Goal: Task Accomplishment & Management: Manage account settings

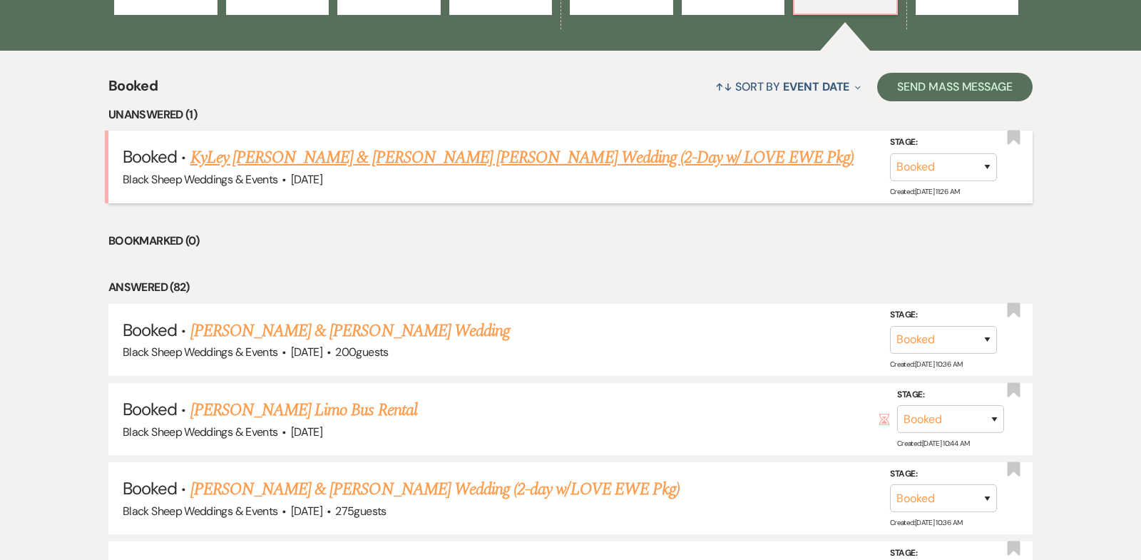
click at [411, 156] on link "KyLey [PERSON_NAME] & [PERSON_NAME] [PERSON_NAME] Wedding (2-Day w/ LOVE EWE Pk…" at bounding box center [521, 158] width 663 height 26
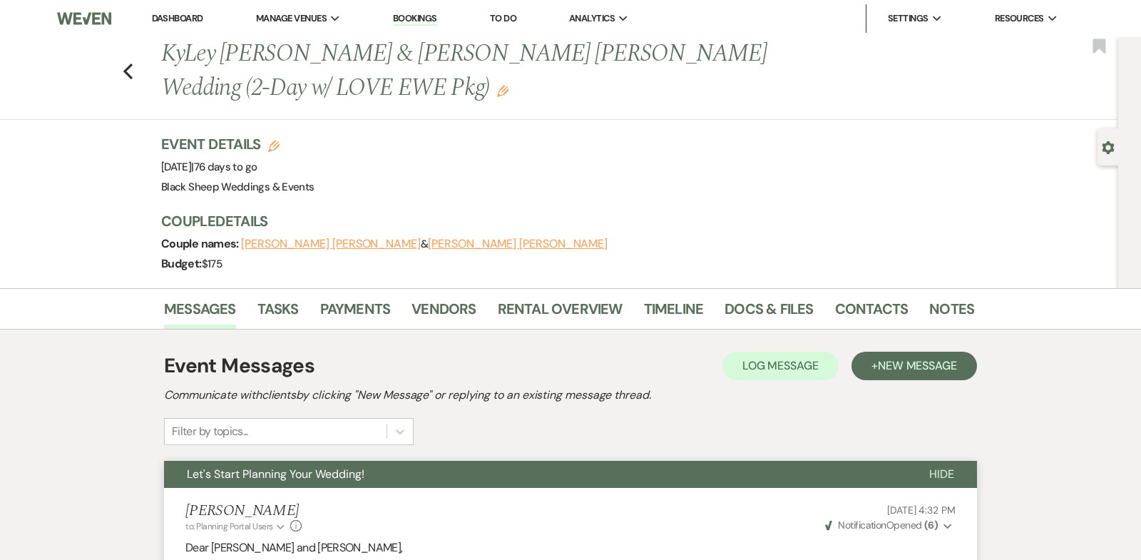
click at [170, 18] on link "Dashboard" at bounding box center [177, 18] width 51 height 12
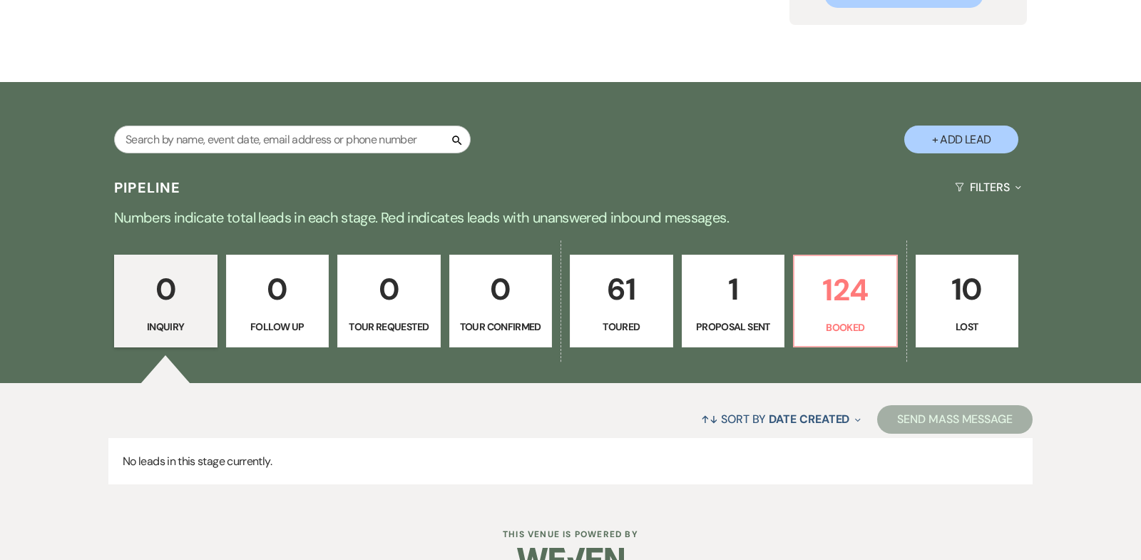
scroll to position [211, 0]
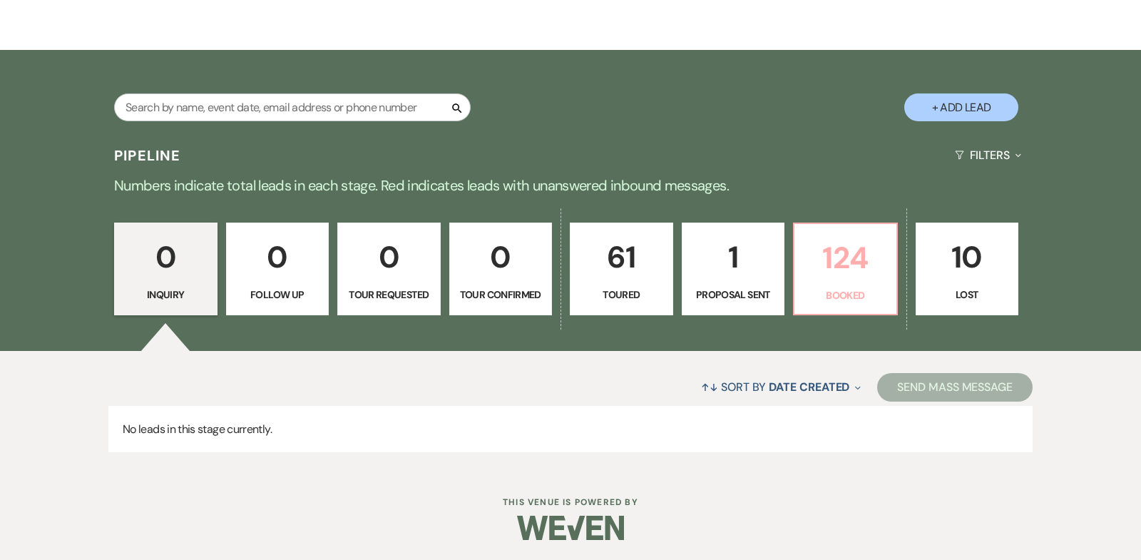
click at [843, 260] on p "124" at bounding box center [845, 258] width 85 height 48
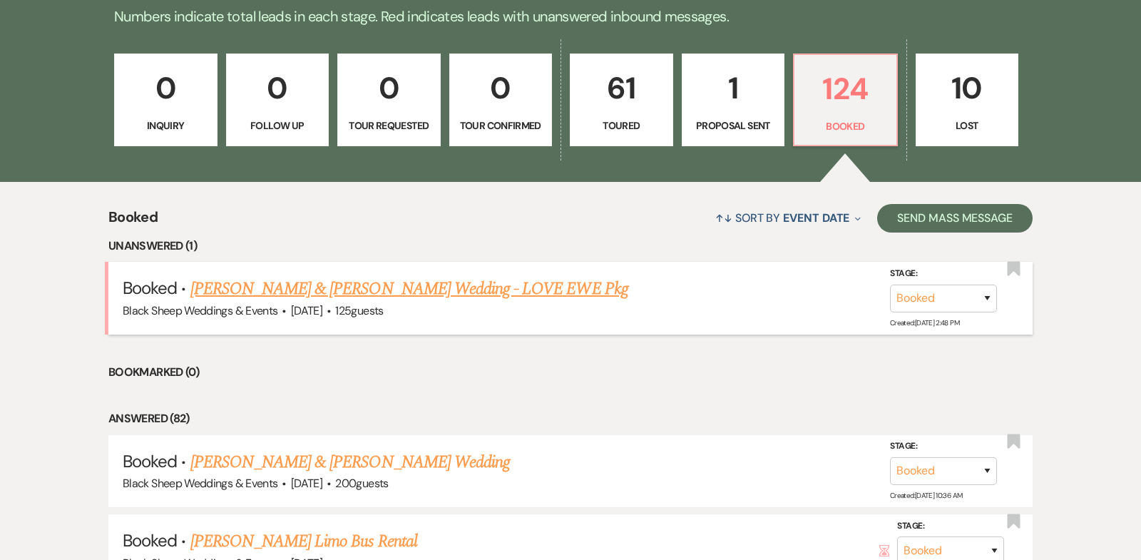
scroll to position [382, 0]
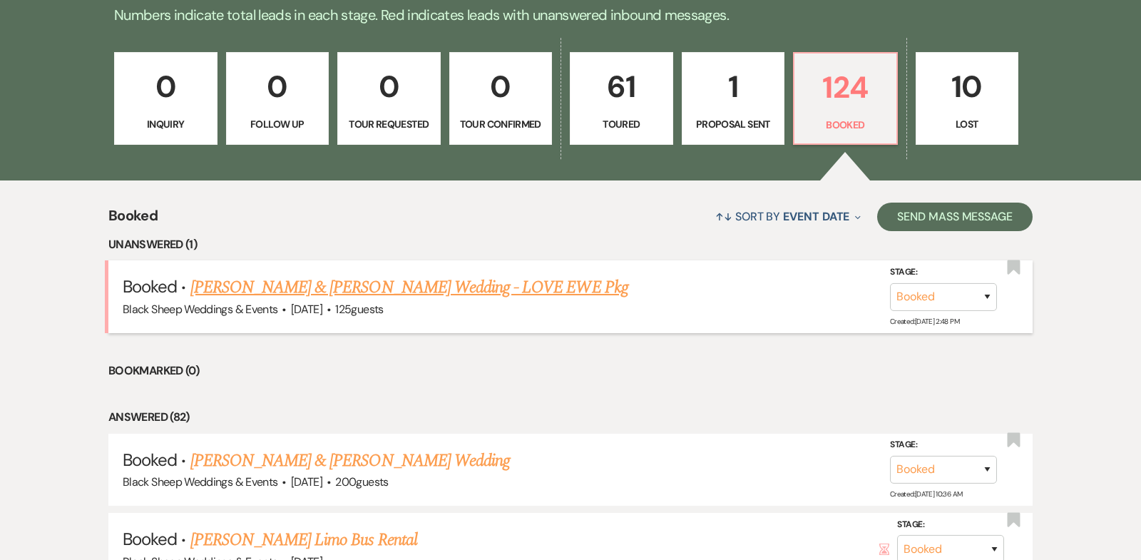
click at [332, 288] on link "[PERSON_NAME] & [PERSON_NAME] Wedding - LOVE EWE Pkg" at bounding box center [409, 288] width 438 height 26
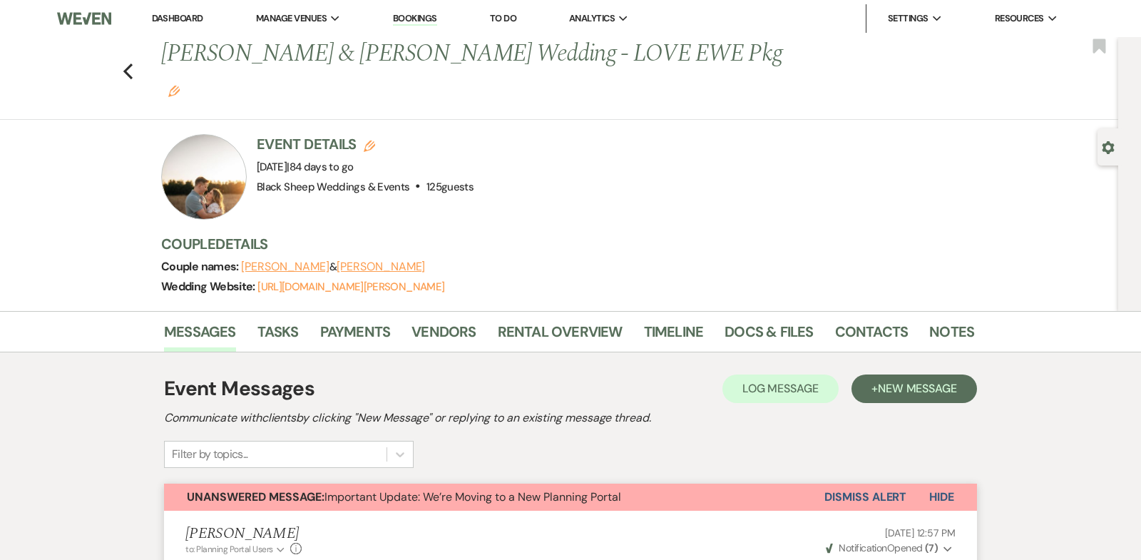
click at [188, 19] on link "Dashboard" at bounding box center [177, 18] width 51 height 12
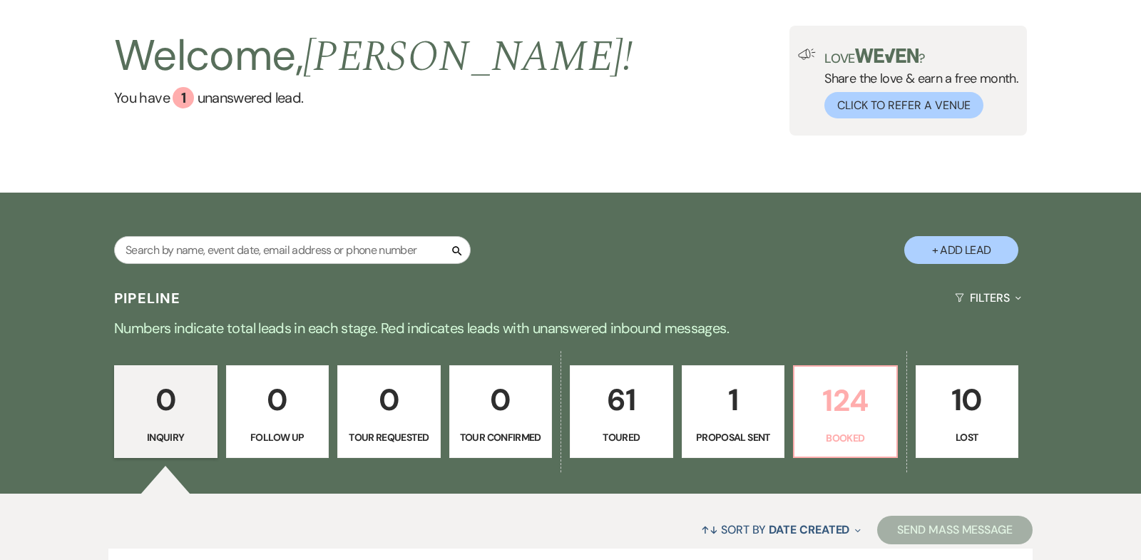
scroll to position [211, 0]
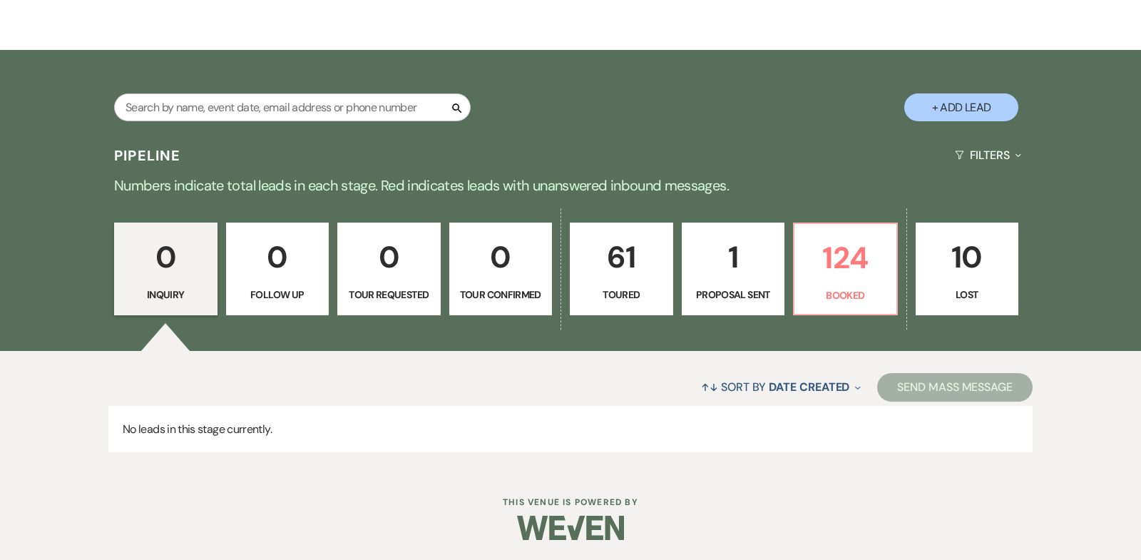
click at [732, 257] on p "1" at bounding box center [733, 257] width 85 height 48
select select "6"
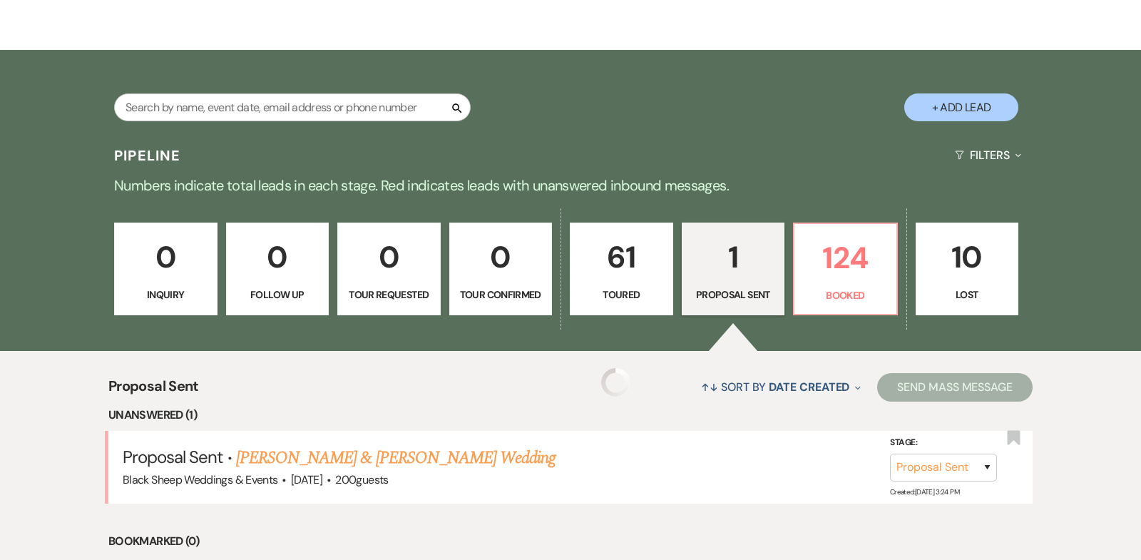
select select "6"
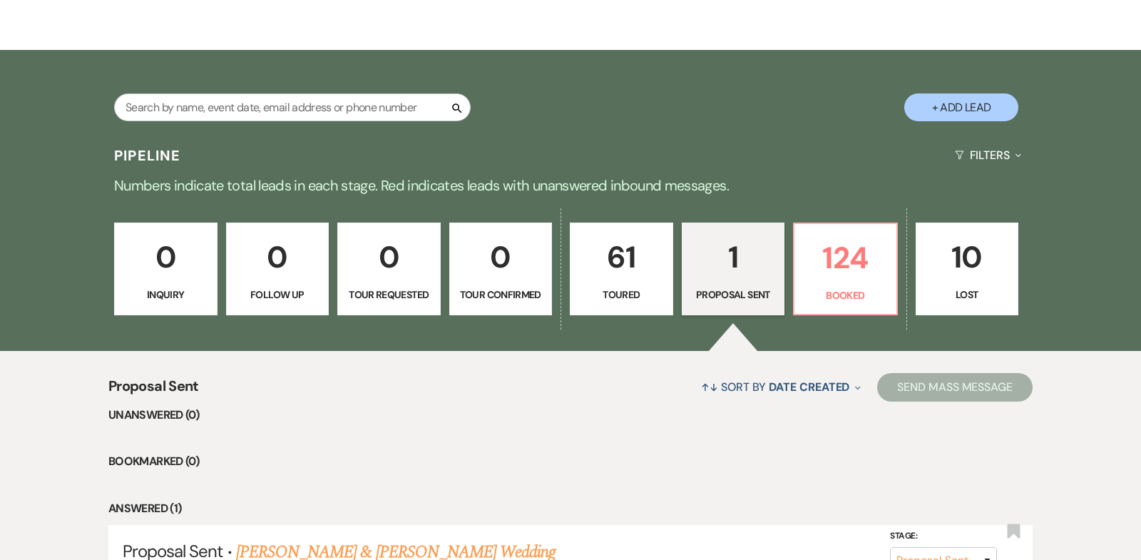
scroll to position [362, 0]
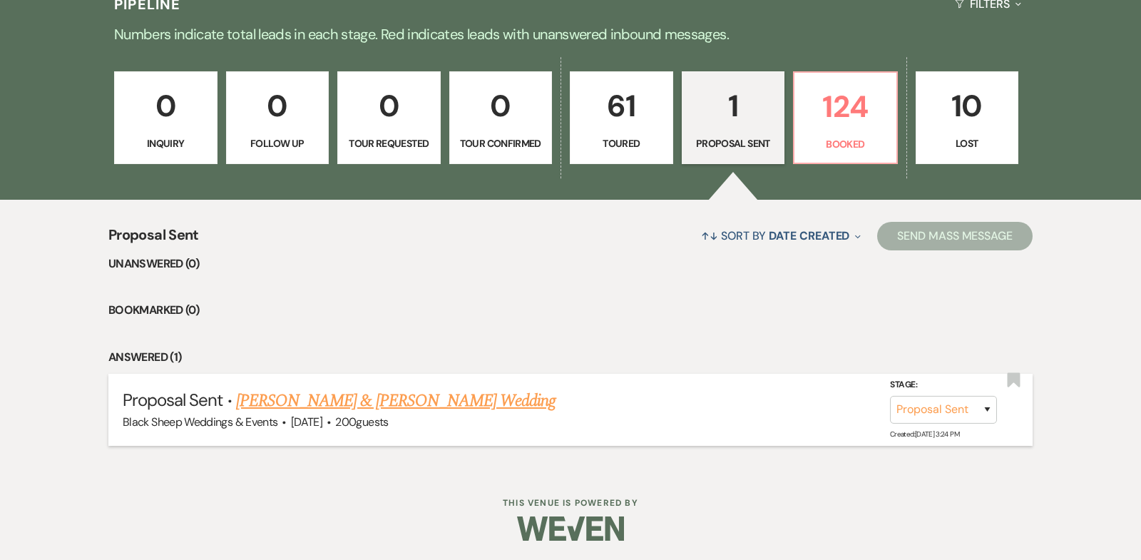
click at [389, 399] on link "[PERSON_NAME] & [PERSON_NAME] Wedding" at bounding box center [395, 401] width 319 height 26
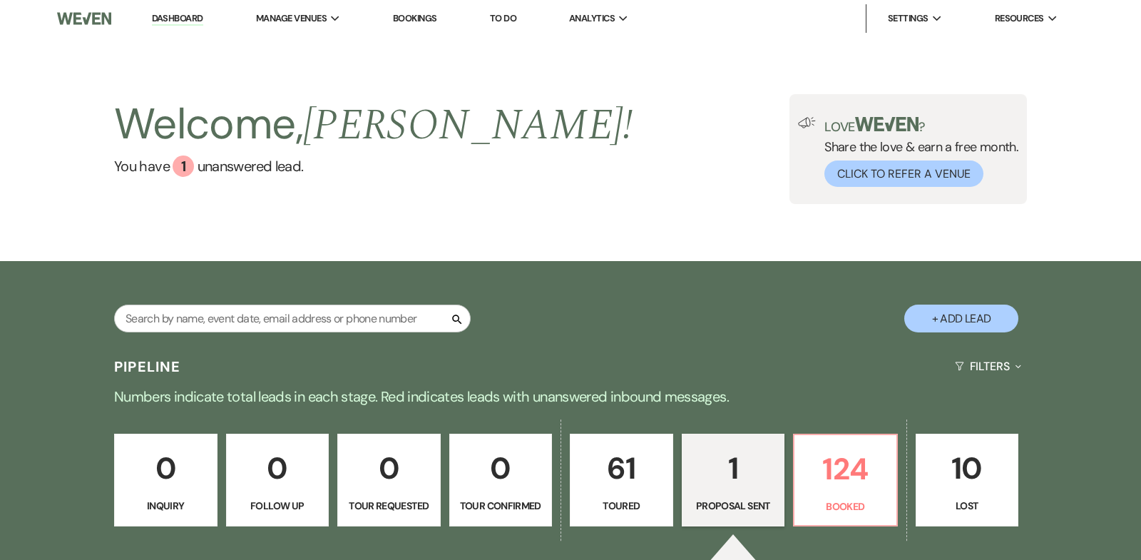
select select "6"
select select "14"
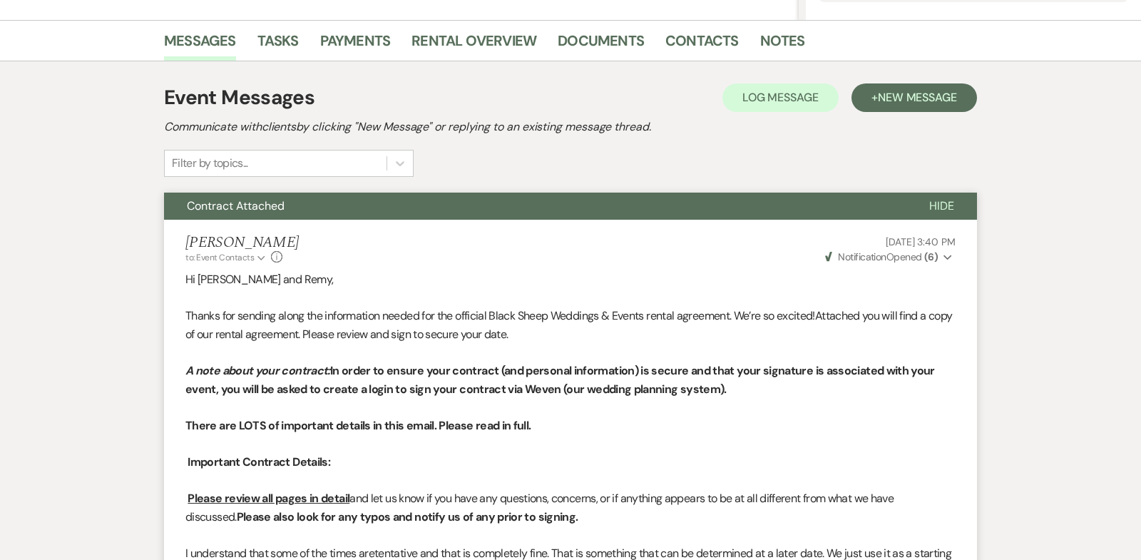
scroll to position [328, 0]
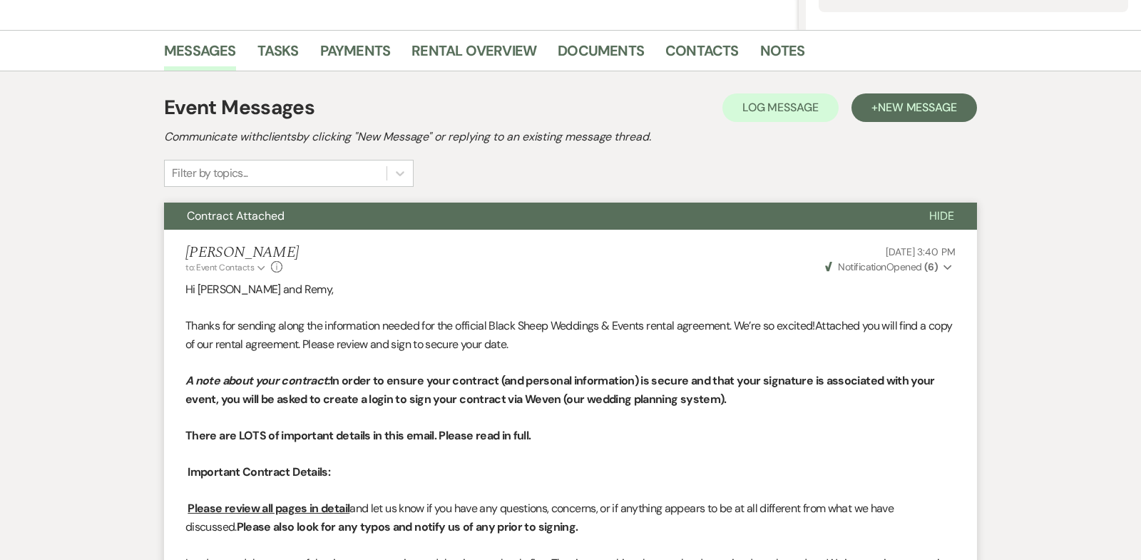
click at [946, 210] on span "Hide" at bounding box center [941, 215] width 25 height 15
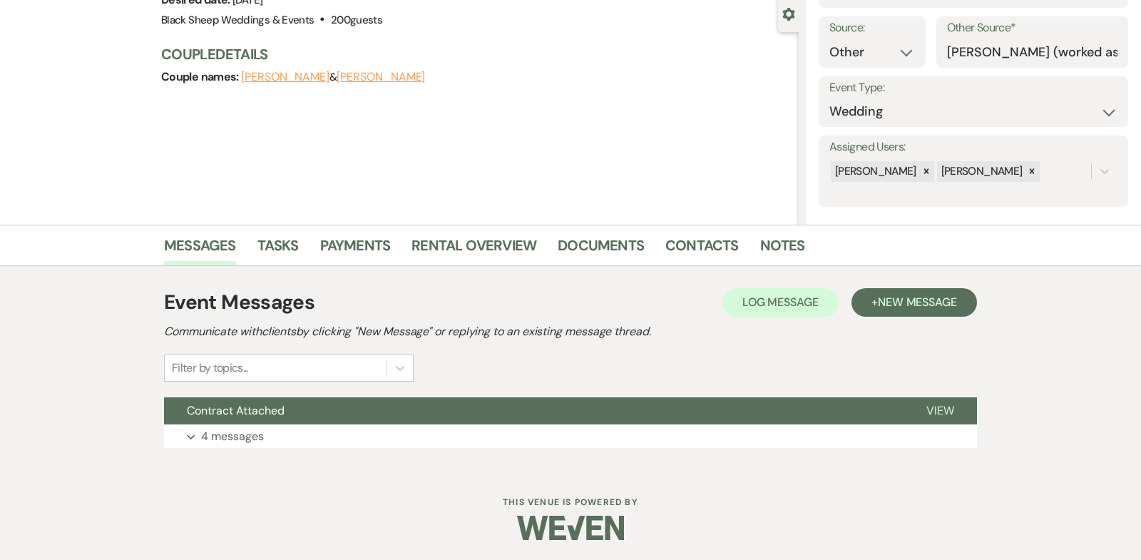
scroll to position [0, 0]
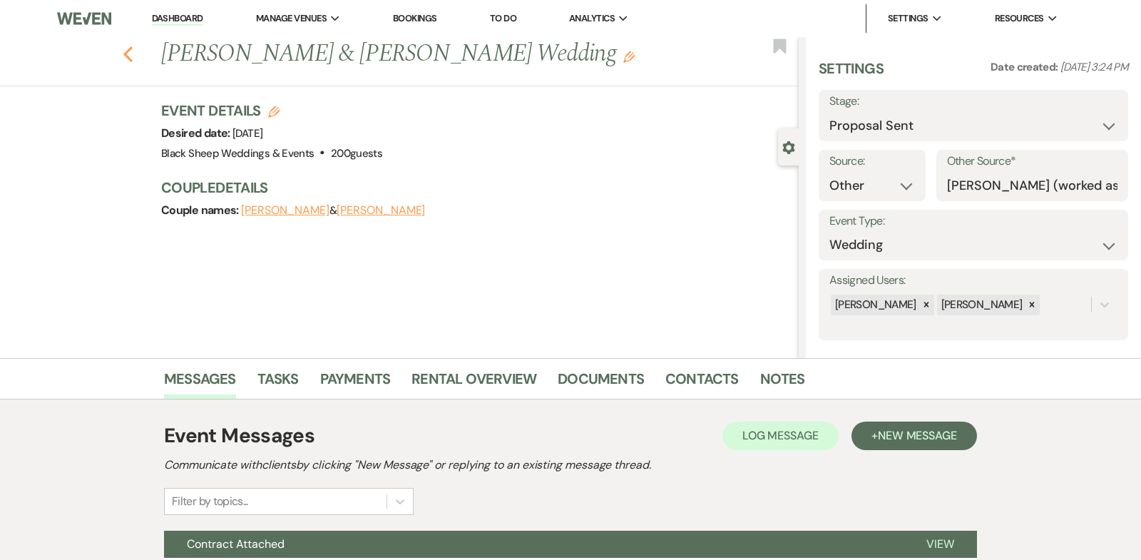
click at [126, 54] on use "button" at bounding box center [127, 54] width 9 height 16
select select "6"
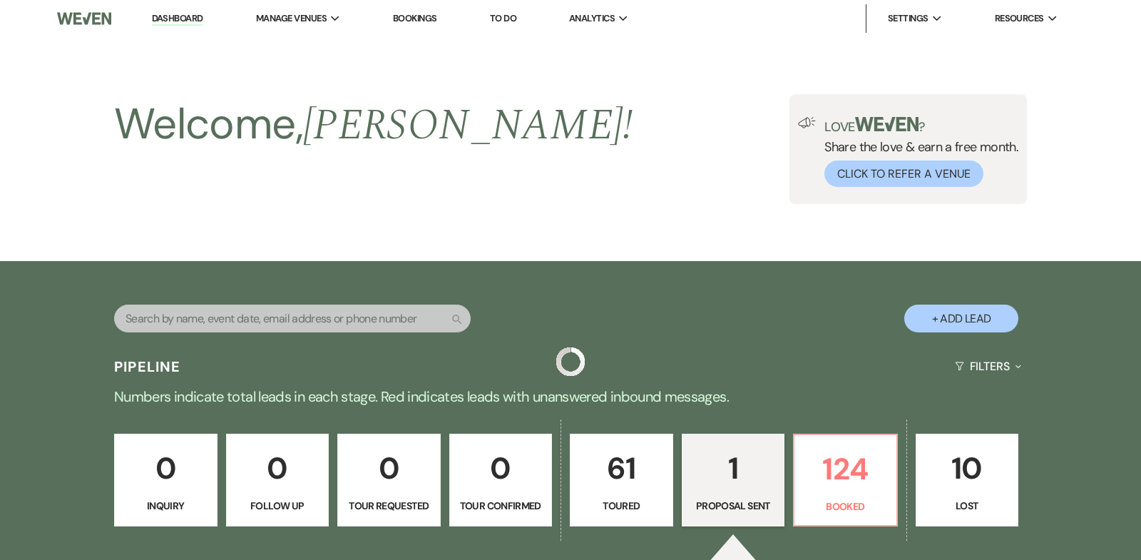
scroll to position [362, 0]
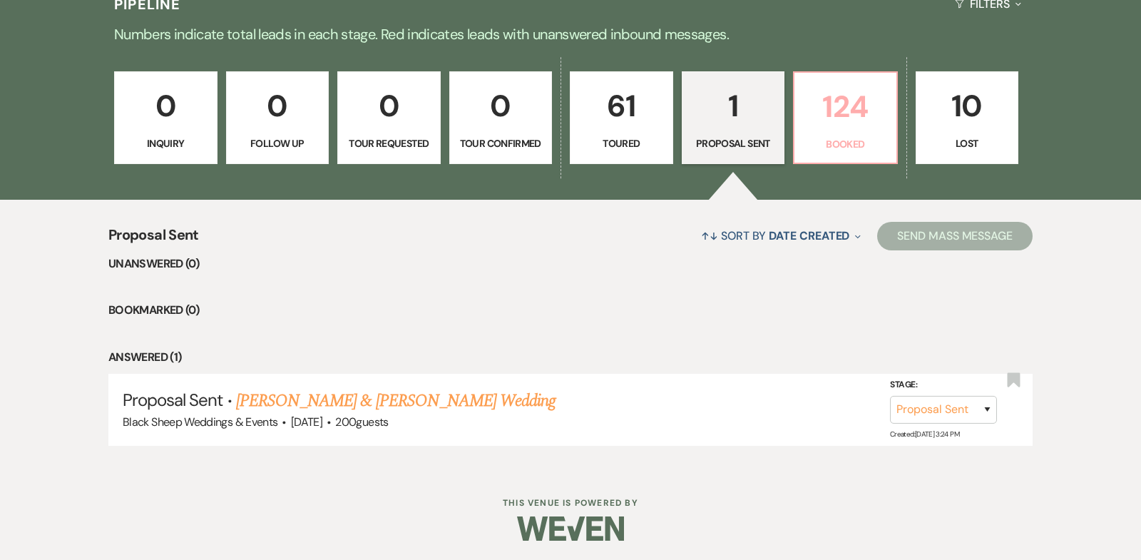
click at [850, 113] on p "124" at bounding box center [845, 107] width 85 height 48
